Goal: Book appointment/travel/reservation

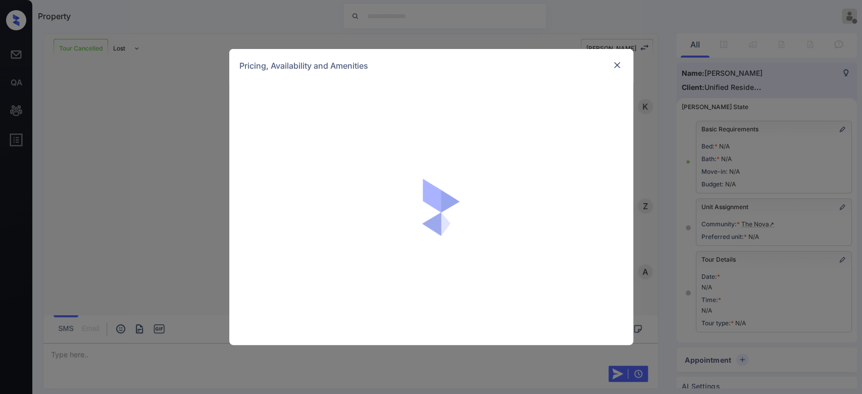
scroll to position [2790, 0]
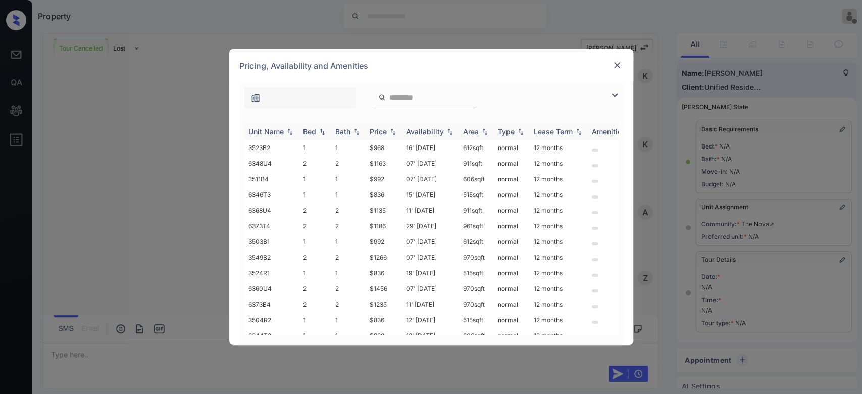
click at [384, 135] on th "Price" at bounding box center [383, 131] width 36 height 17
click at [383, 144] on td "$836" at bounding box center [383, 148] width 36 height 16
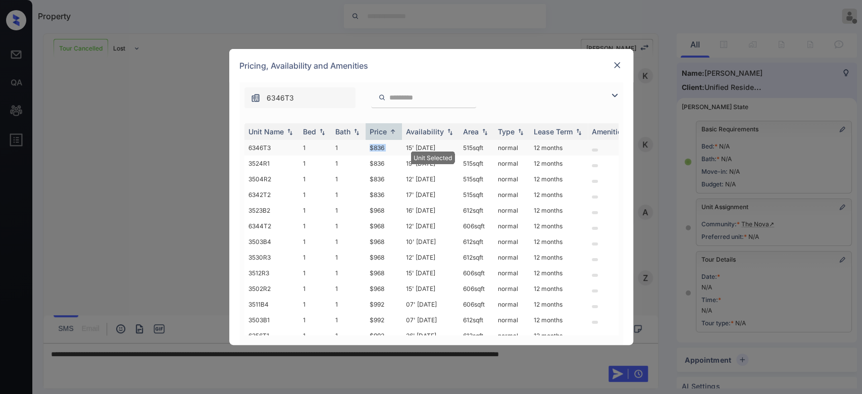
click at [383, 144] on td "$836" at bounding box center [383, 148] width 36 height 16
click at [615, 63] on img at bounding box center [617, 65] width 10 height 10
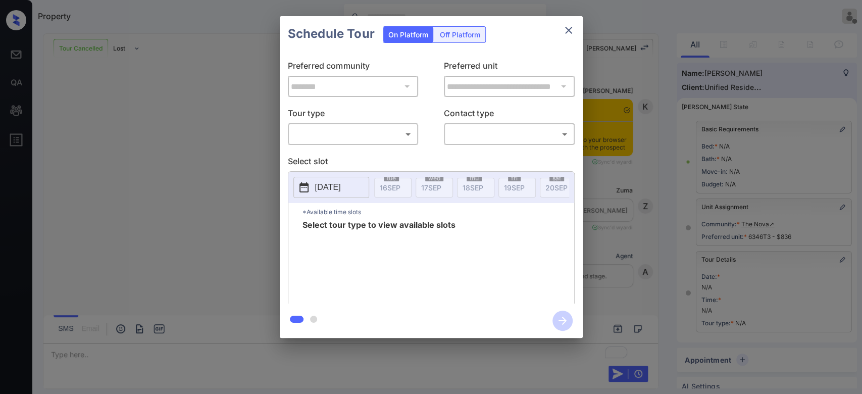
scroll to position [2855, 0]
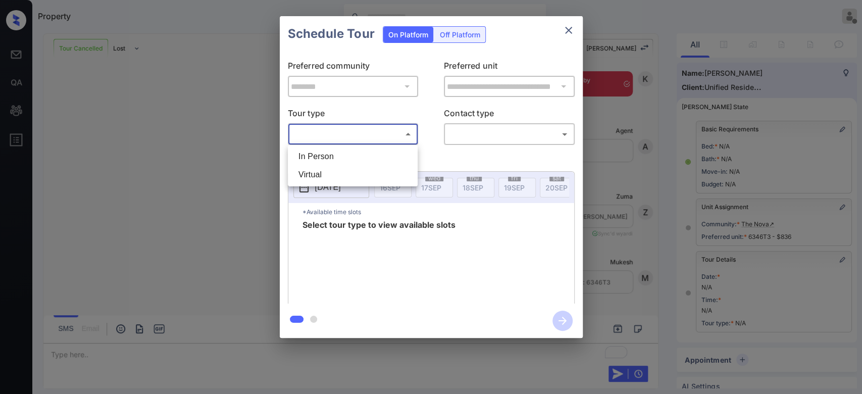
drag, startPoint x: 339, startPoint y: 133, endPoint x: 329, endPoint y: 149, distance: 19.2
click at [329, 149] on body "Property Mukesh Offline Set yourself online Set yourself on break Profile Switc…" at bounding box center [431, 197] width 862 height 394
click at [329, 149] on li "In Person" at bounding box center [352, 156] width 125 height 18
type input "********"
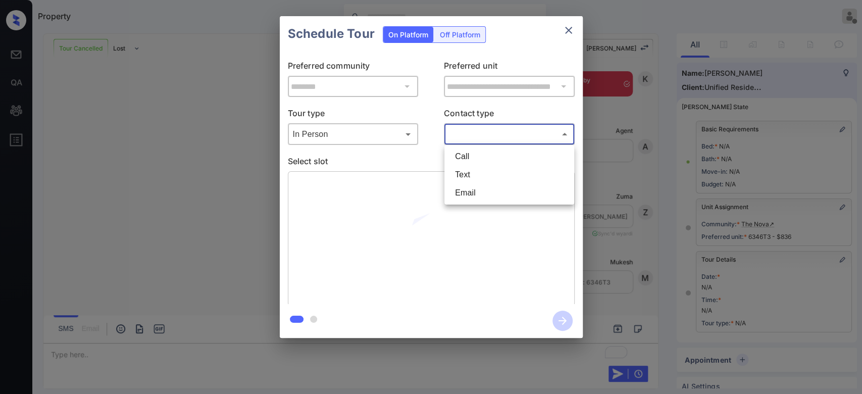
drag, startPoint x: 464, startPoint y: 131, endPoint x: 465, endPoint y: 176, distance: 45.0
click at [465, 176] on body "Property Mukesh Offline Set yourself online Set yourself on break Profile Switc…" at bounding box center [431, 197] width 862 height 394
click at [465, 176] on li "Text" at bounding box center [509, 175] width 125 height 18
type input "****"
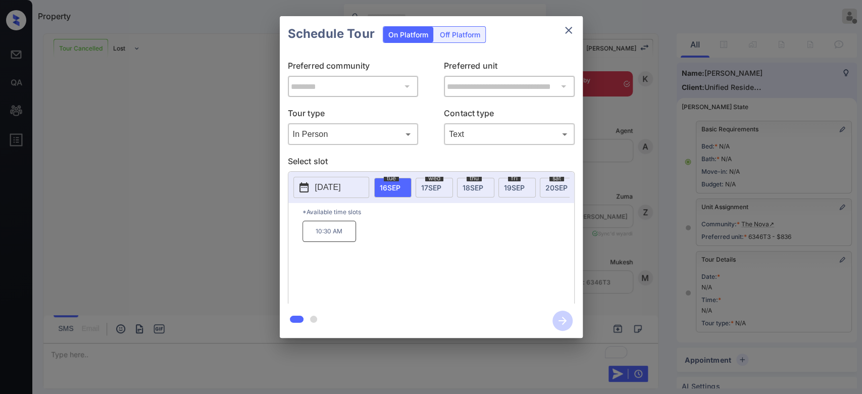
click at [466, 183] on span "18 SEP" at bounding box center [472, 187] width 21 height 9
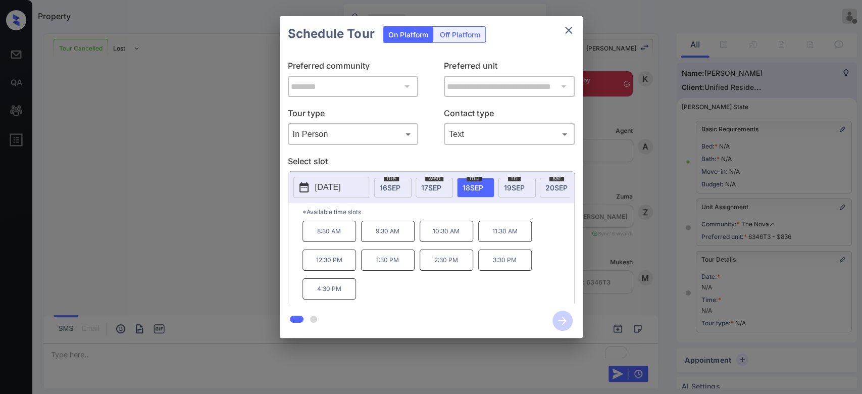
click at [450, 238] on p "10:30 AM" at bounding box center [446, 231] width 54 height 21
click at [560, 316] on icon "button" at bounding box center [562, 320] width 20 height 20
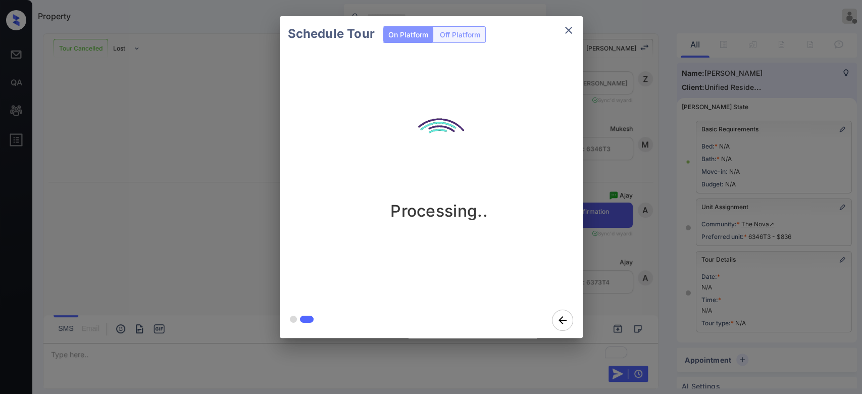
scroll to position [2988, 0]
click at [622, 85] on div "Schedule Tour On Platform Off Platform Processing.." at bounding box center [431, 177] width 862 height 354
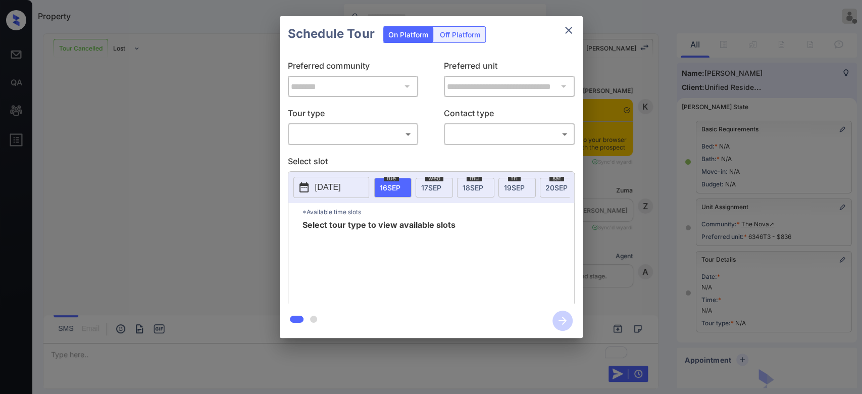
scroll to position [2988, 0]
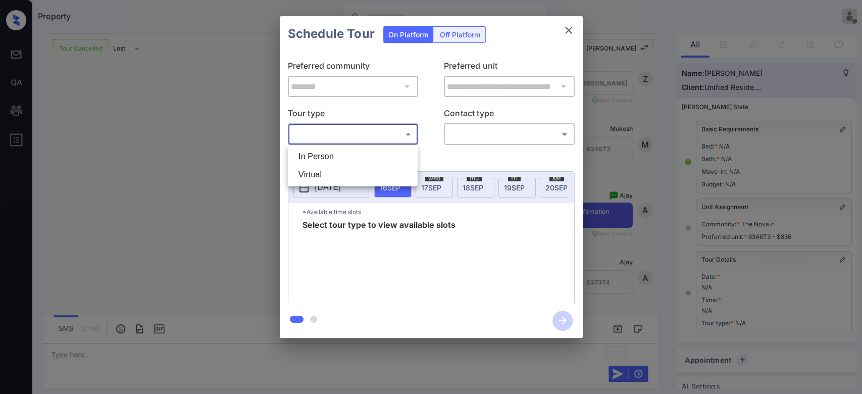
click at [396, 140] on body "Property Mukesh Offline Set yourself online Set yourself on break Profile Switc…" at bounding box center [431, 197] width 862 height 394
click at [346, 154] on li "In Person" at bounding box center [352, 156] width 125 height 18
type input "********"
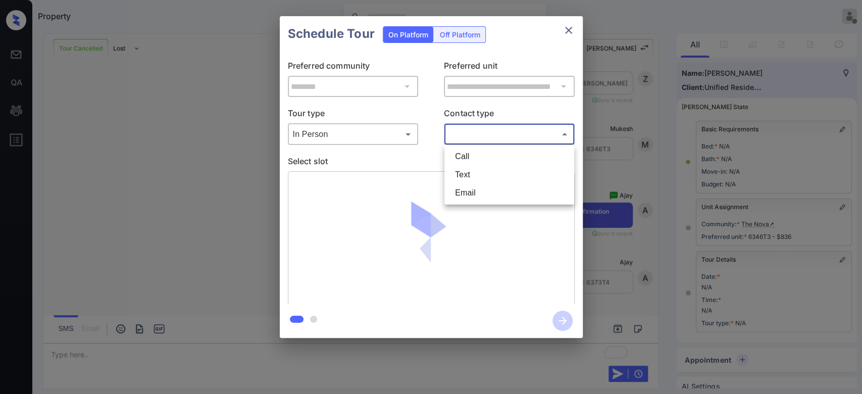
click at [469, 138] on body "Property Mukesh Offline Set yourself online Set yourself on break Profile Switc…" at bounding box center [431, 197] width 862 height 394
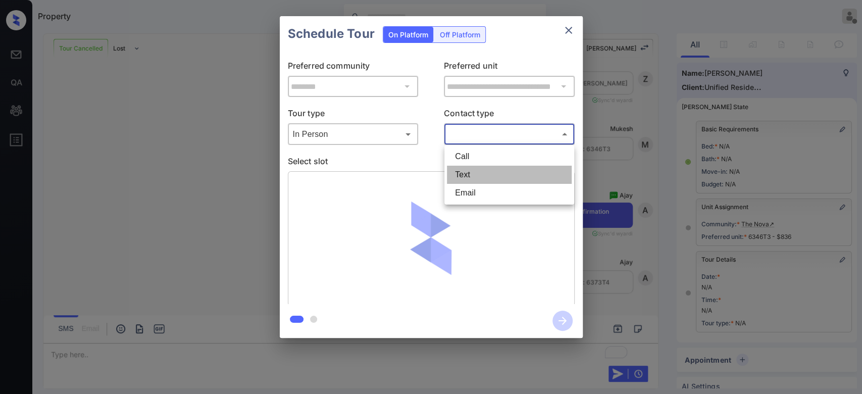
click at [464, 175] on li "Text" at bounding box center [509, 175] width 125 height 18
type input "****"
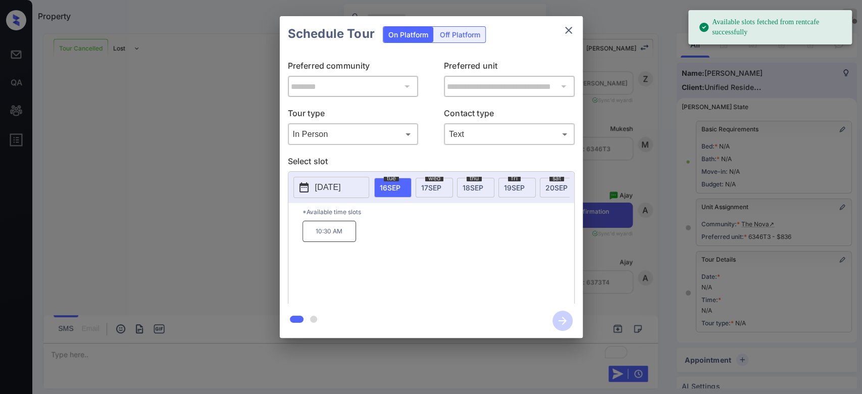
click at [481, 189] on span "18 SEP" at bounding box center [472, 187] width 21 height 9
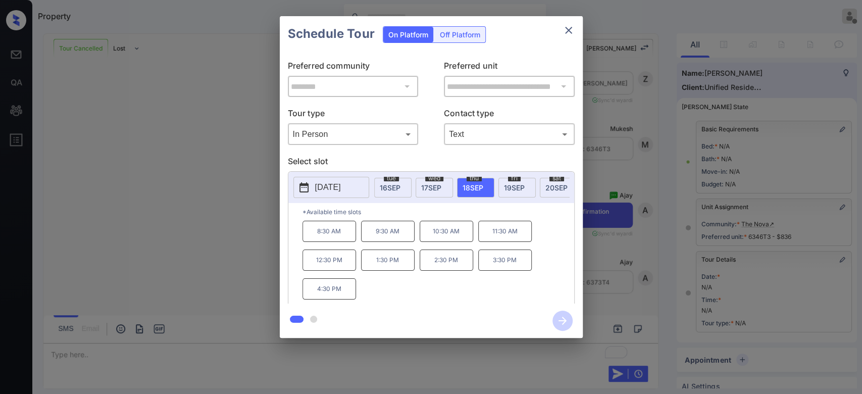
click at [453, 240] on p "10:30 AM" at bounding box center [446, 231] width 54 height 21
click at [557, 327] on icon "button" at bounding box center [562, 320] width 20 height 20
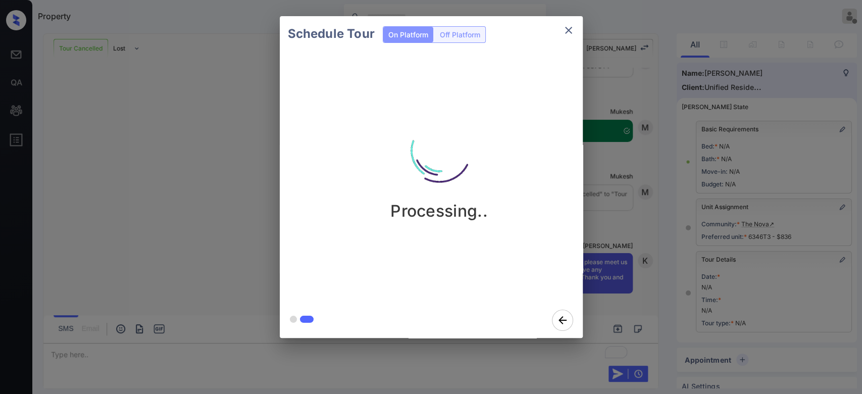
scroll to position [3203, 0]
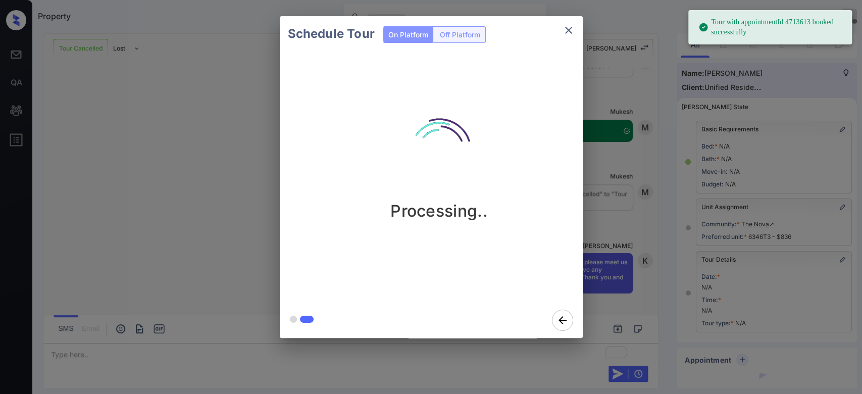
click at [620, 120] on div "Schedule Tour On Platform Off Platform Processing.." at bounding box center [431, 177] width 862 height 354
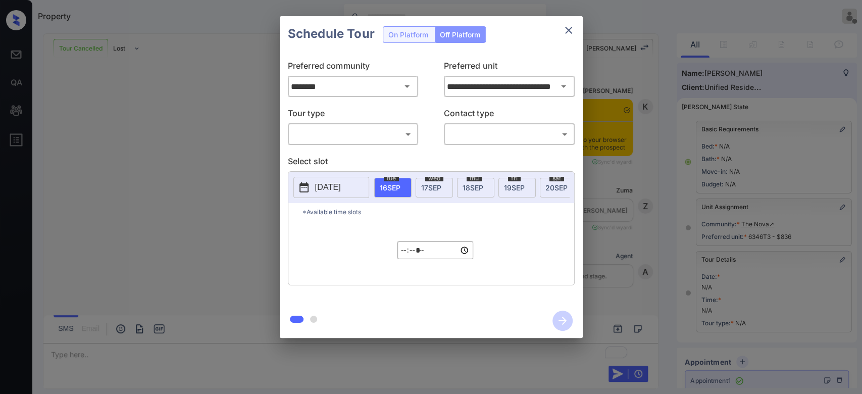
scroll to position [3203, 0]
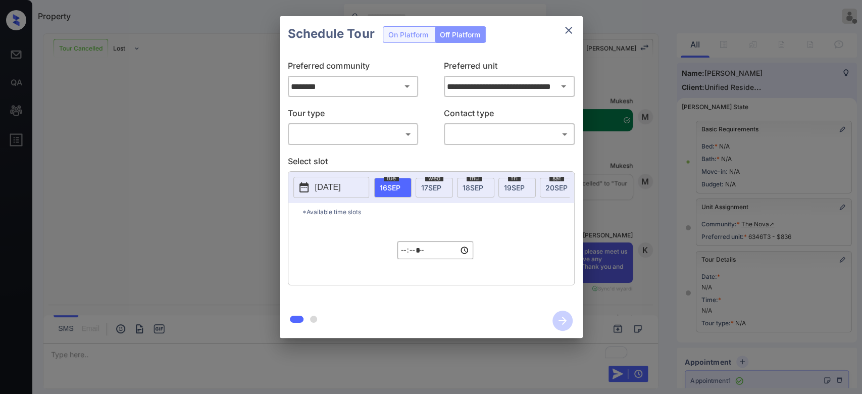
click at [569, 31] on icon "close" at bounding box center [568, 30] width 12 height 12
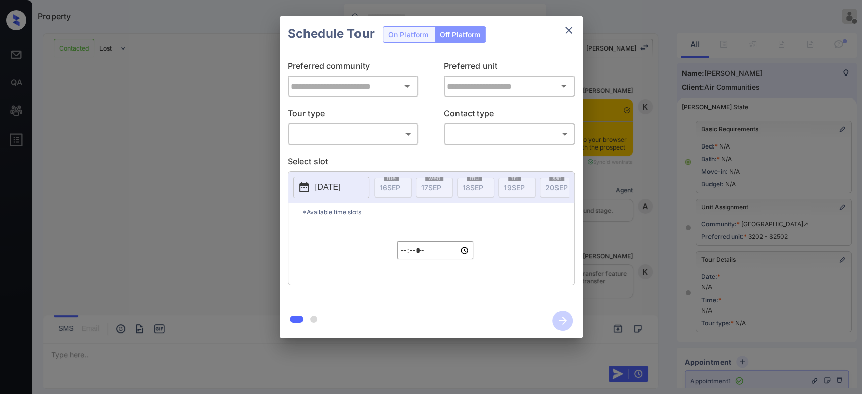
scroll to position [6909, 0]
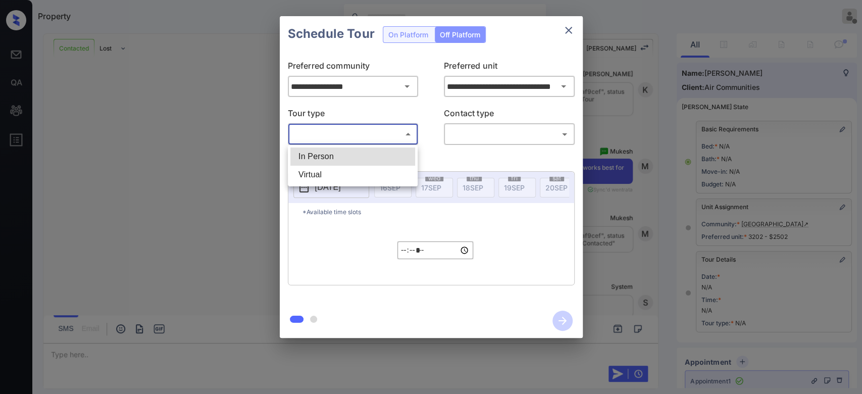
click at [382, 138] on body "Property Mukesh Offline Set yourself online Set yourself on break Profile Switc…" at bounding box center [431, 197] width 862 height 394
type input "**********"
click at [566, 32] on div at bounding box center [431, 197] width 862 height 394
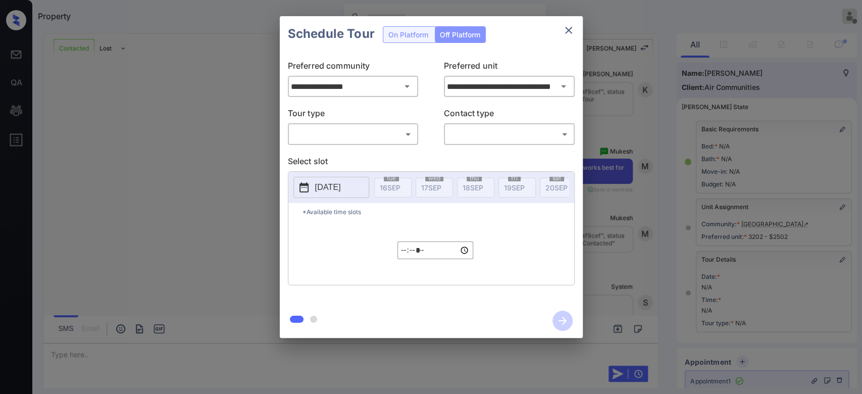
click at [566, 32] on div at bounding box center [431, 197] width 862 height 394
click at [566, 32] on icon "close" at bounding box center [568, 30] width 7 height 7
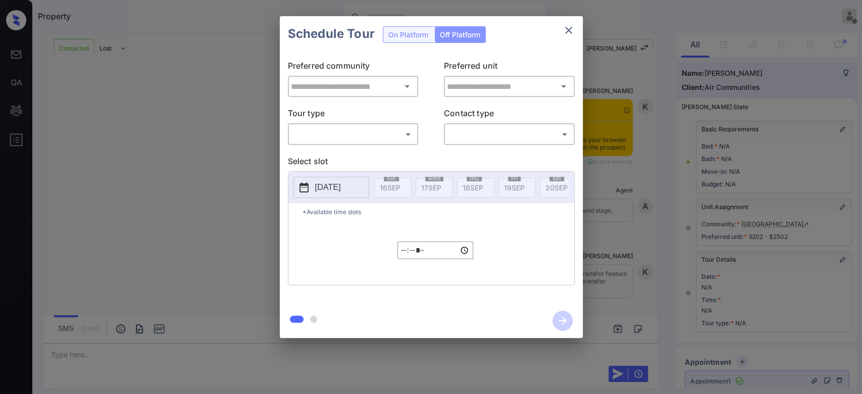
type input "**********"
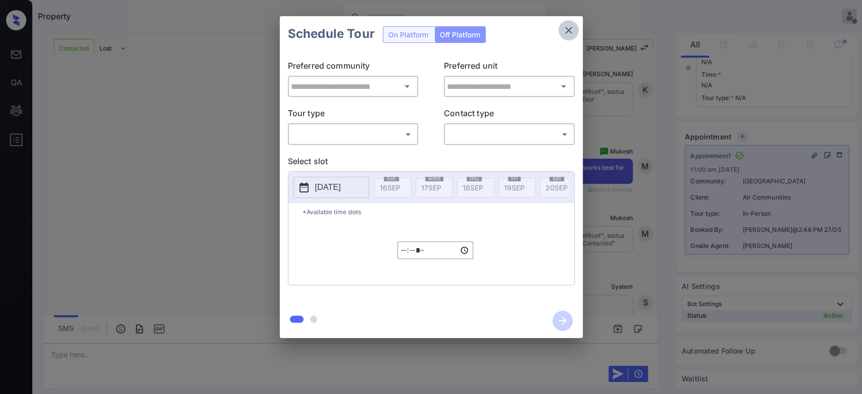
type input "**********"
click at [571, 29] on icon "close" at bounding box center [568, 30] width 12 height 12
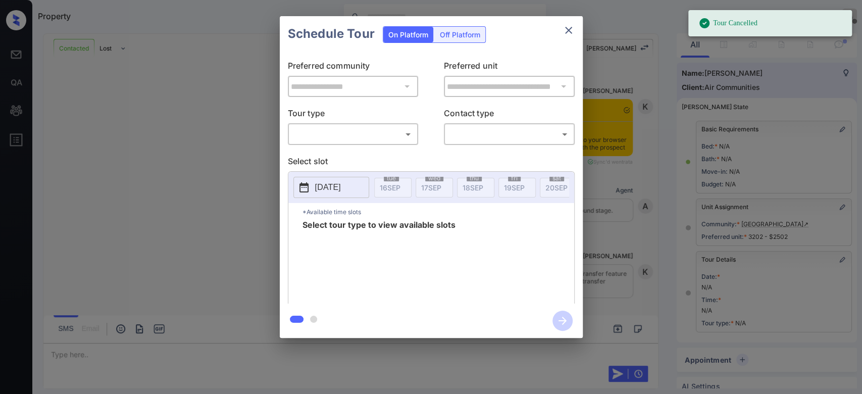
scroll to position [110, 0]
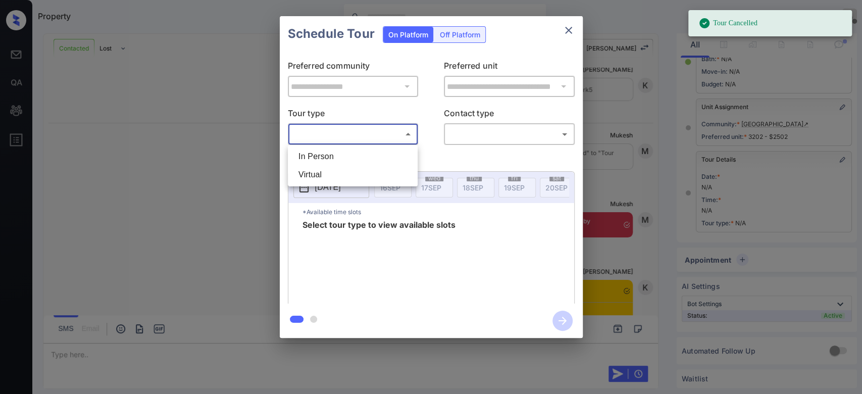
click at [367, 132] on body "Tour Cancelled Property Mukesh Offline Set yourself online Set yourself on brea…" at bounding box center [431, 197] width 862 height 394
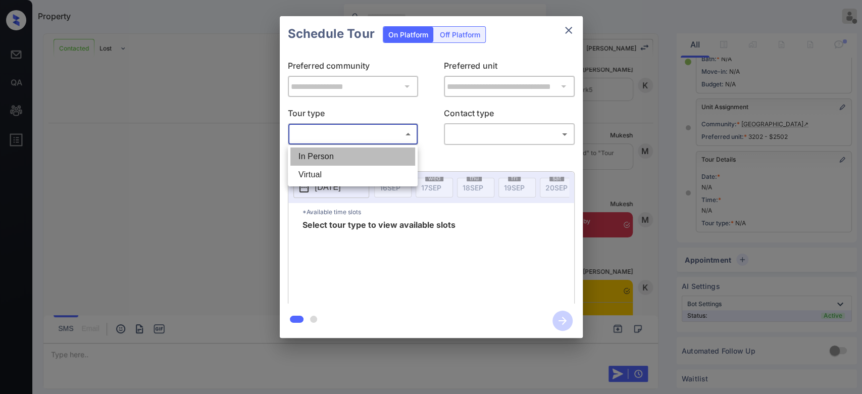
click at [344, 156] on li "In Person" at bounding box center [352, 156] width 125 height 18
type input "********"
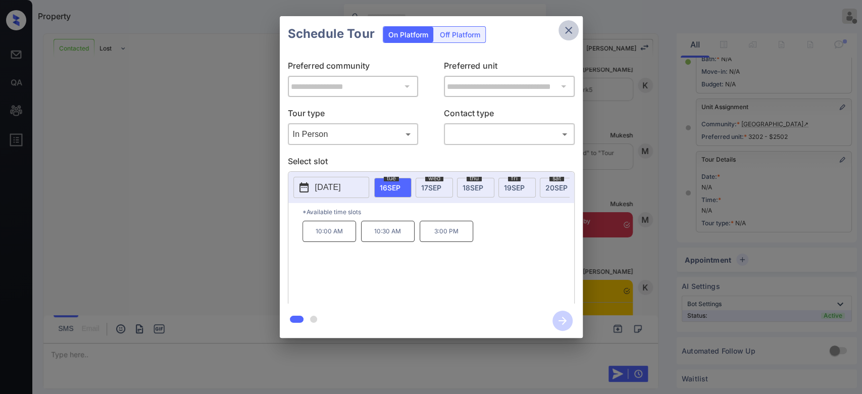
click at [566, 37] on button "close" at bounding box center [568, 30] width 20 height 20
